Goal: Information Seeking & Learning: Learn about a topic

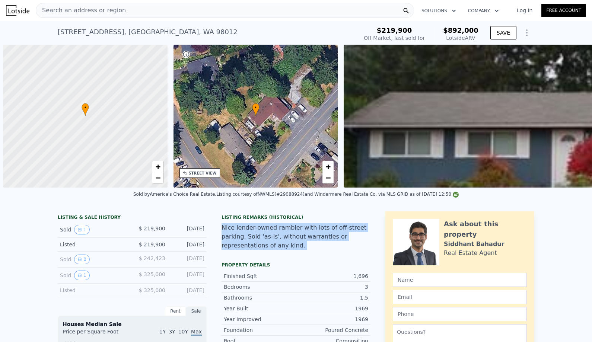
scroll to position [0, 340]
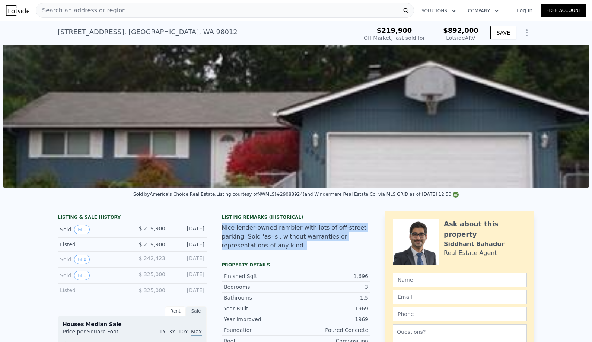
click at [364, 227] on div "Nice lender-owned rambler with lots of off-street parking. Sold 'as-is', withou…" at bounding box center [295, 236] width 149 height 27
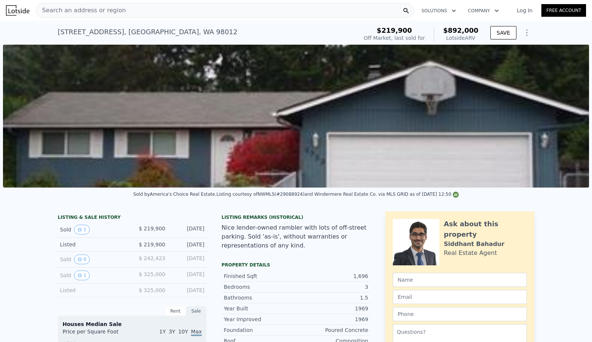
click at [349, 229] on div "Nice lender-owned rambler with lots of off-street parking. Sold 'as-is', withou…" at bounding box center [295, 236] width 149 height 27
click at [348, 229] on div "Nice lender-owned rambler with lots of off-street parking. Sold 'as-is', withou…" at bounding box center [295, 236] width 149 height 27
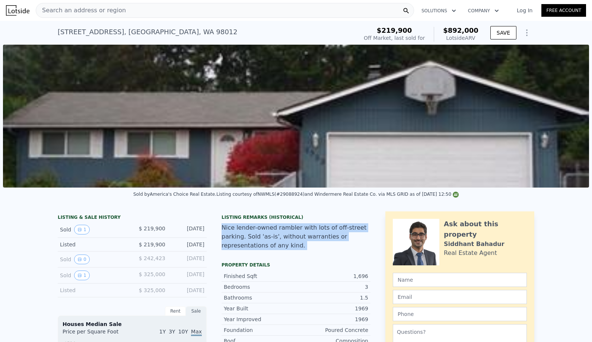
click at [348, 229] on div "Nice lender-owned rambler with lots of off-street parking. Sold 'as-is', withou…" at bounding box center [295, 236] width 149 height 27
drag, startPoint x: 290, startPoint y: 210, endPoint x: 348, endPoint y: 252, distance: 71.9
click at [352, 253] on div "Listing Remarks (Historical) Nice lender-owned rambler with lots of off-street …" at bounding box center [295, 236] width 149 height 45
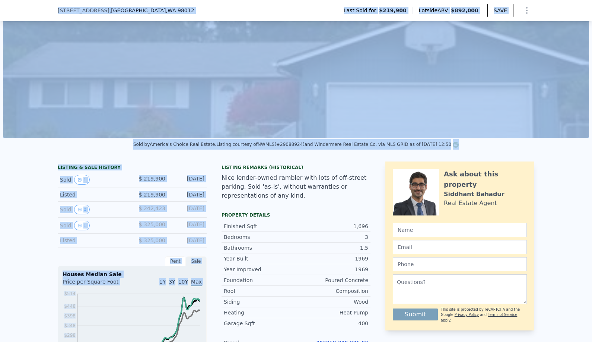
scroll to position [58, 0]
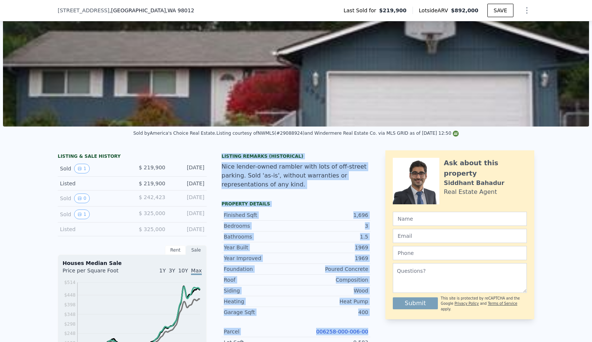
drag, startPoint x: 215, startPoint y: 207, endPoint x: 369, endPoint y: 334, distance: 199.0
click at [369, 334] on div "LISTING & SALE HISTORY Sold 1 $ 219,900 Aug 18, 2009 Listed $ 219,900 Jun 21, 2…" at bounding box center [296, 346] width 592 height 404
click at [339, 321] on div "Year Improved 1969 Foundation Poured Concrete Roof Composition Siding Wood Heat…" at bounding box center [295, 336] width 149 height 167
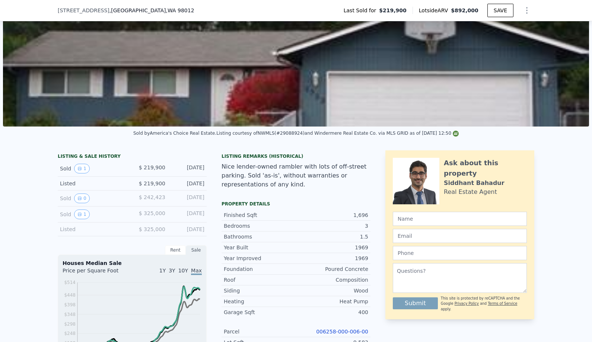
click at [341, 333] on link "006258-000-006-00" at bounding box center [342, 332] width 52 height 6
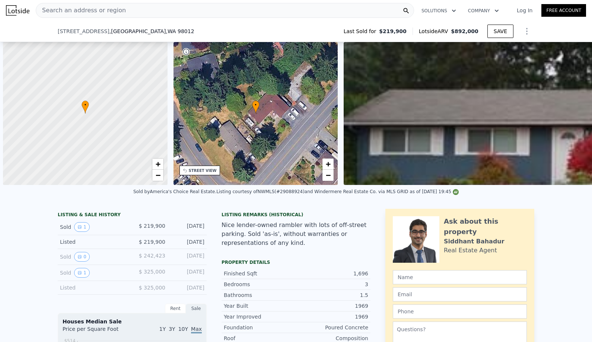
scroll to position [0, 133]
